Goal: Task Accomplishment & Management: Manage account settings

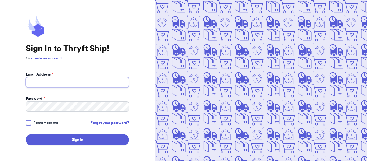
click at [61, 83] on input "Email Address *" at bounding box center [77, 82] width 103 height 10
type input "[EMAIL_ADDRESS][DOMAIN_NAME]"
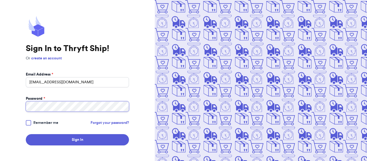
click at [26, 134] on button "Sign In" at bounding box center [77, 139] width 103 height 11
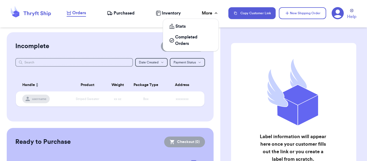
click at [212, 12] on div "More" at bounding box center [210, 13] width 17 height 6
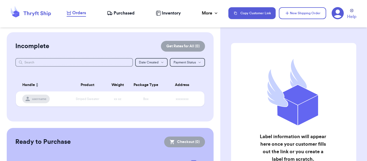
click at [338, 15] on icon at bounding box center [337, 13] width 12 height 12
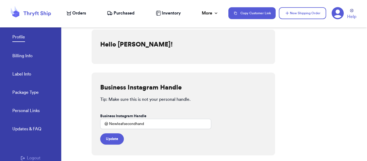
click at [39, 15] on icon at bounding box center [37, 13] width 27 height 5
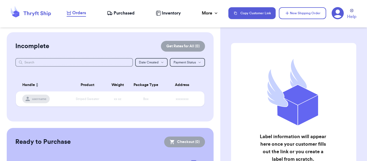
scroll to position [46, 0]
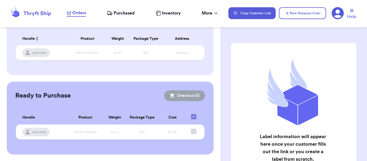
click at [28, 16] on icon at bounding box center [30, 13] width 43 height 14
click at [350, 18] on span "Help" at bounding box center [351, 16] width 9 height 6
click at [163, 14] on span "Inventory" at bounding box center [171, 13] width 19 height 6
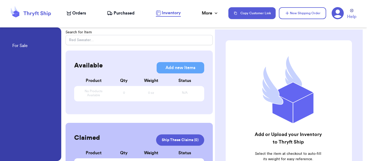
click at [334, 10] on icon at bounding box center [337, 13] width 12 height 12
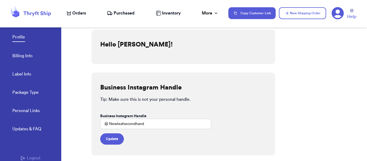
click at [25, 55] on link "Billing Info" at bounding box center [22, 57] width 20 height 8
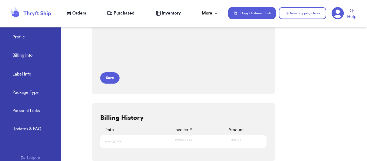
scroll to position [101, 0]
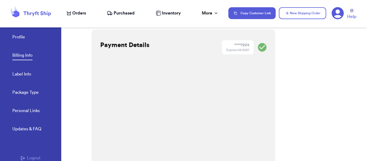
click at [339, 14] on icon at bounding box center [337, 13] width 12 height 12
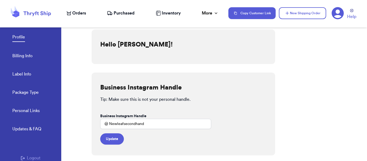
click at [31, 109] on link "Personal Links" at bounding box center [25, 111] width 27 height 8
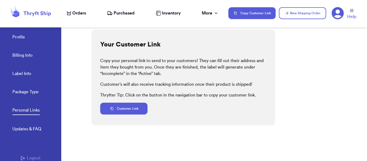
click at [21, 59] on link "Billing Info" at bounding box center [22, 56] width 20 height 8
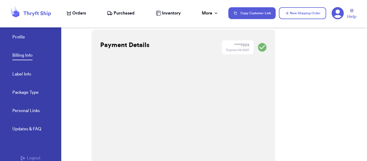
click at [20, 74] on link "Label Info" at bounding box center [21, 75] width 19 height 8
select select "DE"
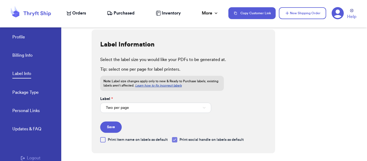
click at [24, 128] on div "Updates & FAQ" at bounding box center [26, 129] width 29 height 6
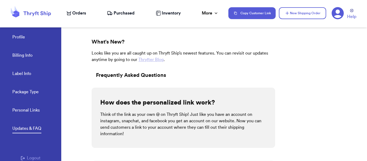
click at [13, 36] on link "Profile" at bounding box center [18, 38] width 13 height 8
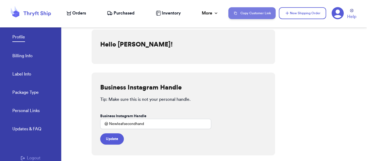
click at [243, 11] on button "Copy Customer Link" at bounding box center [251, 13] width 47 height 12
click at [245, 14] on button "Copy Customer Link" at bounding box center [251, 13] width 47 height 12
click at [37, 15] on icon at bounding box center [30, 13] width 43 height 14
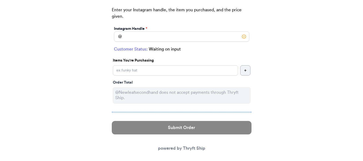
scroll to position [34, 0]
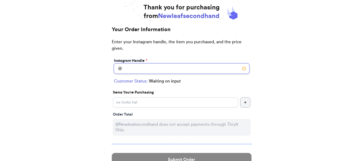
click at [160, 69] on input "Instagram Handle *" at bounding box center [181, 68] width 135 height 10
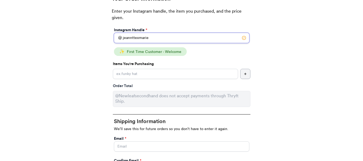
scroll to position [65, 0]
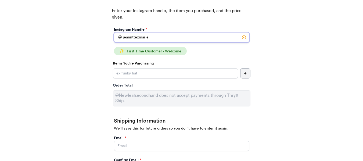
type input "jeannttexmarie"
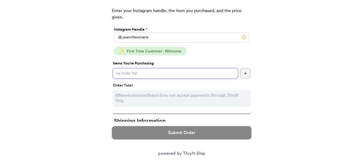
click at [131, 75] on input "Instagram Handle *" at bounding box center [175, 73] width 125 height 10
type input "Sample Shipping Form"
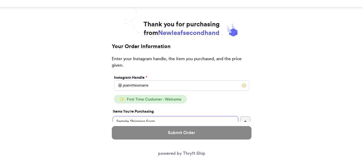
scroll to position [36, 0]
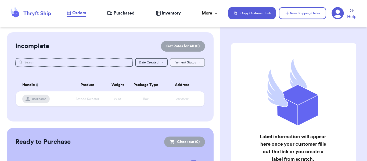
click at [181, 64] on span "Payment Status" at bounding box center [184, 62] width 22 height 3
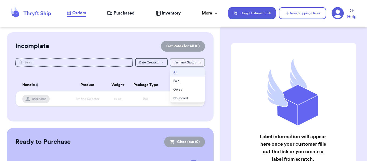
click at [181, 64] on span "Payment Status" at bounding box center [184, 62] width 22 height 3
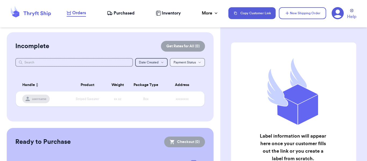
scroll to position [1, 0]
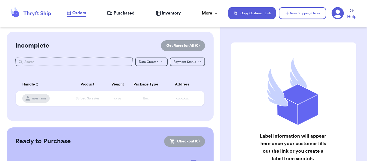
click at [118, 11] on span "Purchased" at bounding box center [124, 13] width 21 height 6
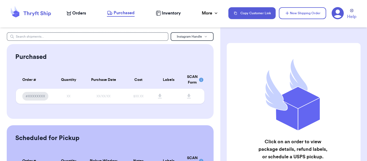
click at [164, 16] on div "Orders Purchased Inventory More Stats Completed Orders" at bounding box center [145, 13] width 156 height 7
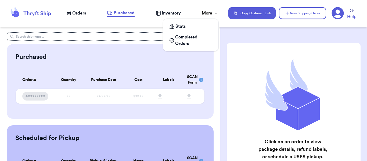
click at [209, 12] on div "More" at bounding box center [210, 13] width 17 height 6
click at [179, 27] on span "Stats" at bounding box center [180, 26] width 10 height 6
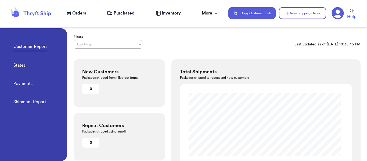
click at [23, 85] on link "Payments" at bounding box center [22, 84] width 19 height 8
select select "LAST_30_DAYS"
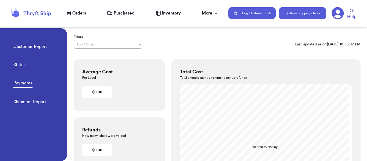
click at [302, 12] on button "New Shipping Order" at bounding box center [302, 13] width 47 height 12
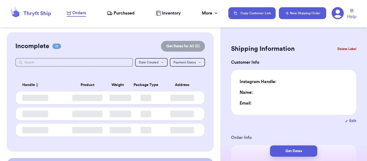
type input "0"
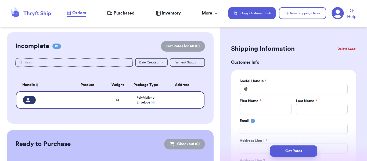
click at [33, 15] on icon at bounding box center [37, 13] width 27 height 5
click at [32, 15] on icon at bounding box center [30, 13] width 43 height 14
